Goal: Information Seeking & Learning: Learn about a topic

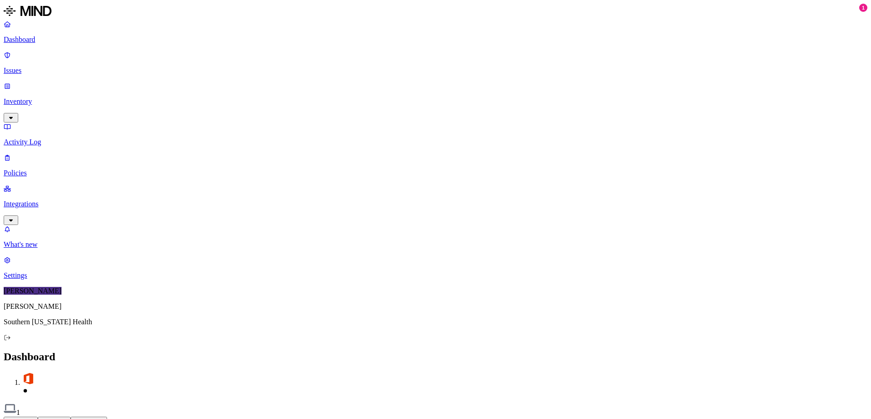
click at [37, 200] on p "Integrations" at bounding box center [436, 204] width 864 height 8
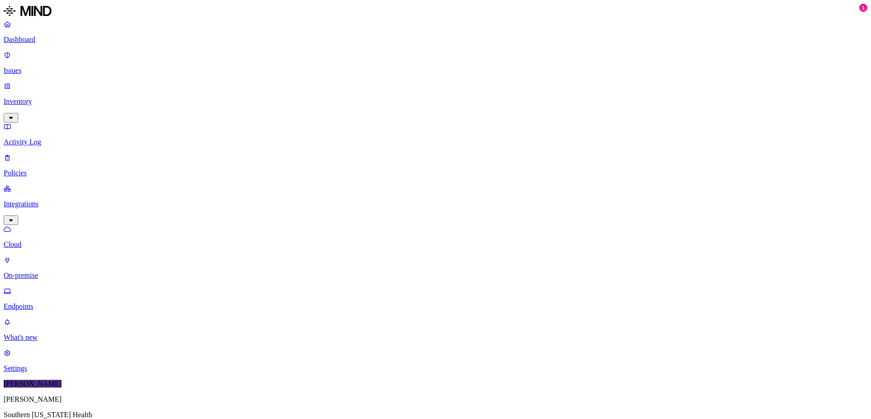
click at [43, 303] on p "Endpoints" at bounding box center [436, 307] width 864 height 8
click at [31, 67] on p "Issues" at bounding box center [436, 71] width 864 height 8
